Goal: Browse casually: Explore the website without a specific task or goal

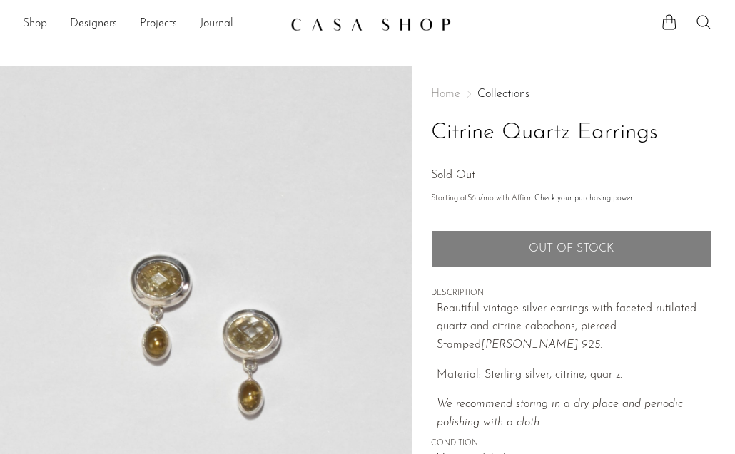
click at [36, 24] on link "Shop" at bounding box center [35, 24] width 24 height 19
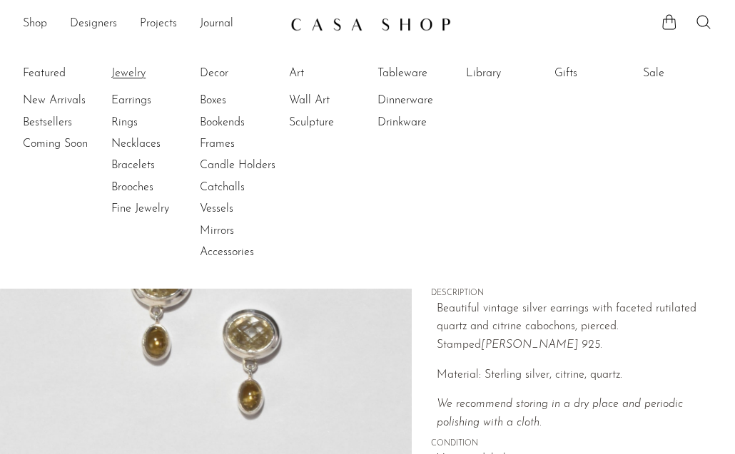
click at [123, 71] on link "Jewelry" at bounding box center [164, 74] width 107 height 16
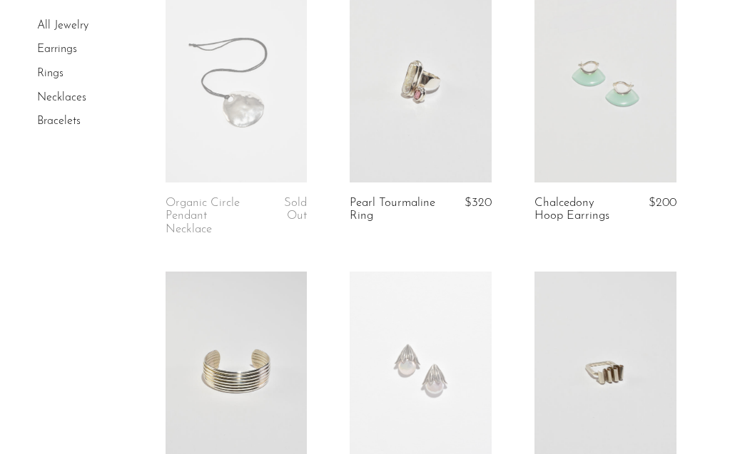
scroll to position [395, 0]
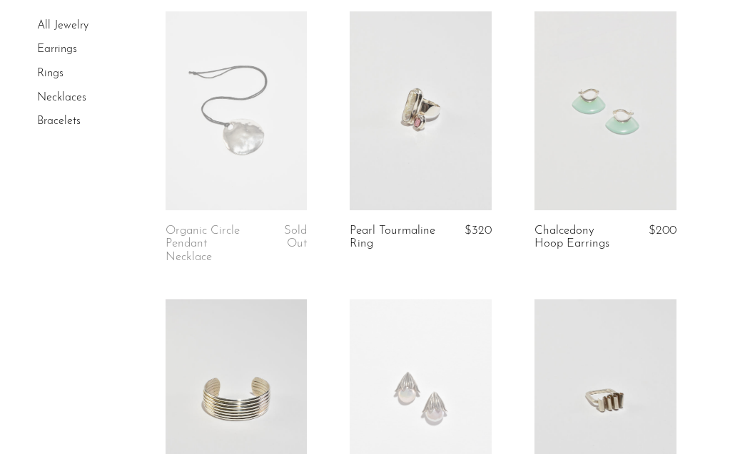
click at [621, 146] on link at bounding box center [605, 110] width 142 height 199
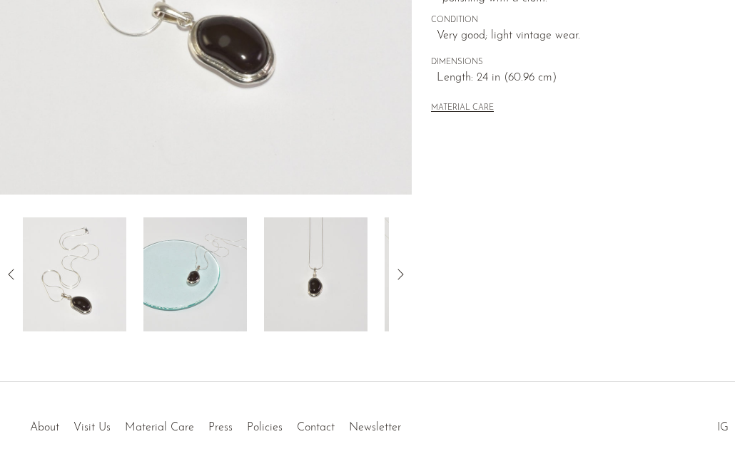
scroll to position [474, 0]
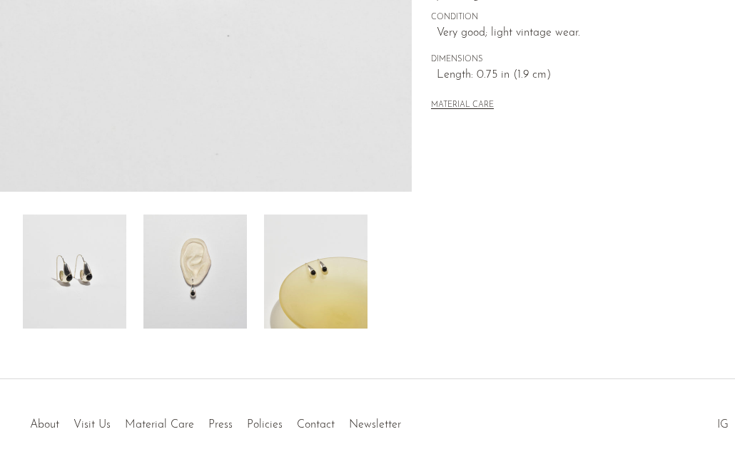
click at [213, 289] on img at bounding box center [194, 272] width 103 height 114
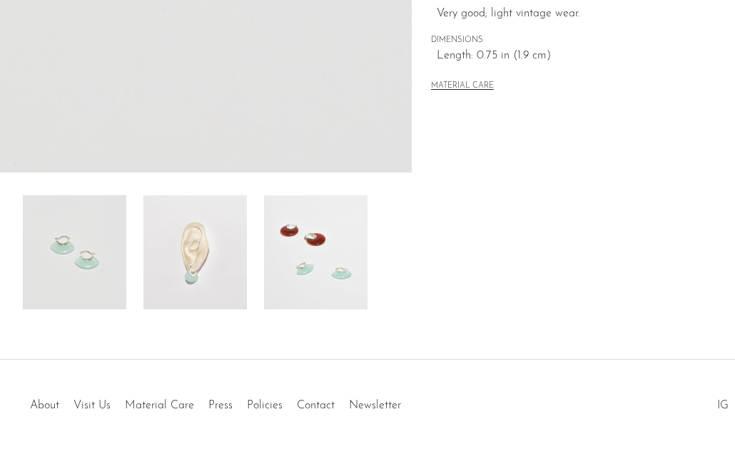
scroll to position [450, 0]
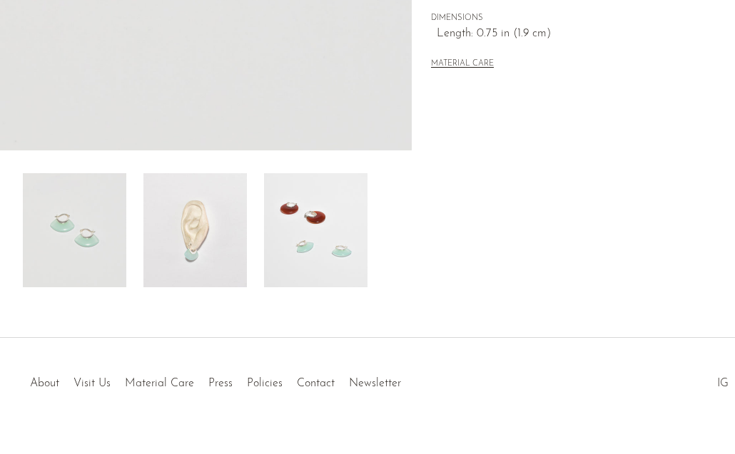
click at [207, 240] on img at bounding box center [194, 230] width 103 height 114
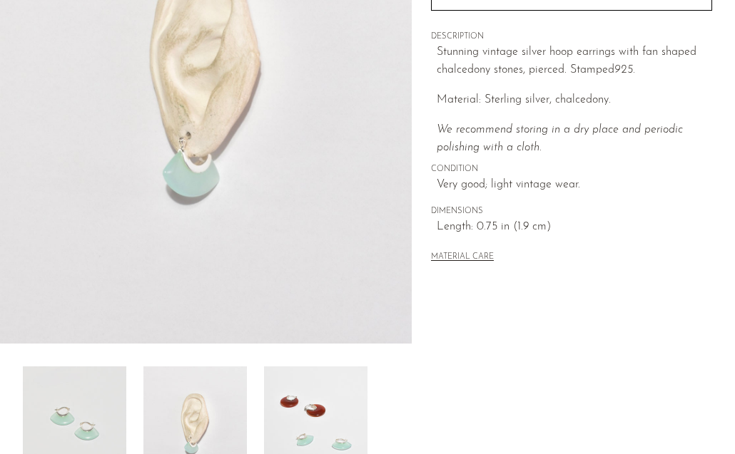
scroll to position [97, 0]
